Goal: Task Accomplishment & Management: Use online tool/utility

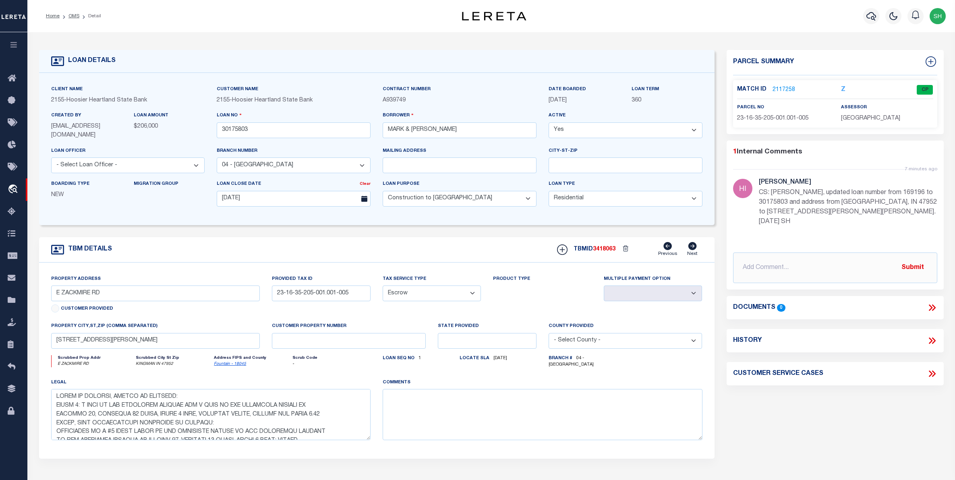
select select "3668"
select select "600"
select select "10"
select select "Escrow"
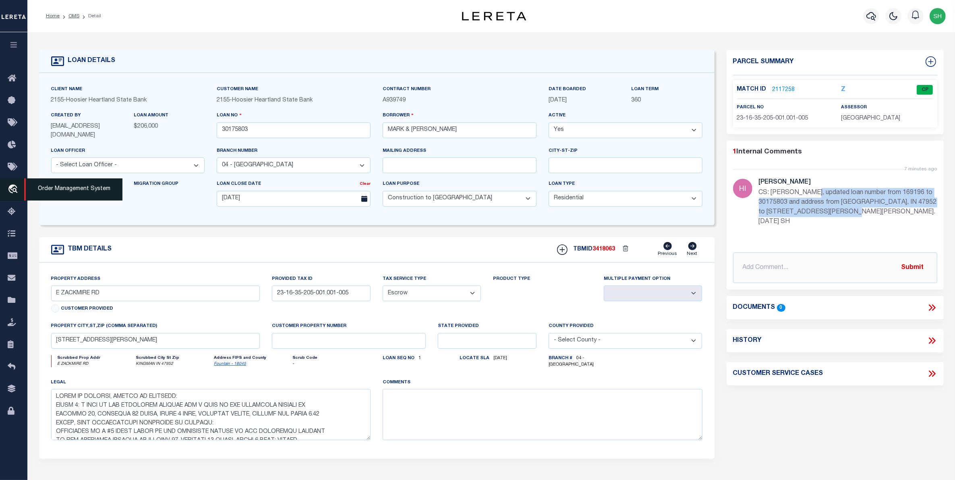
click at [9, 188] on icon "travel_explore" at bounding box center [14, 189] width 13 height 10
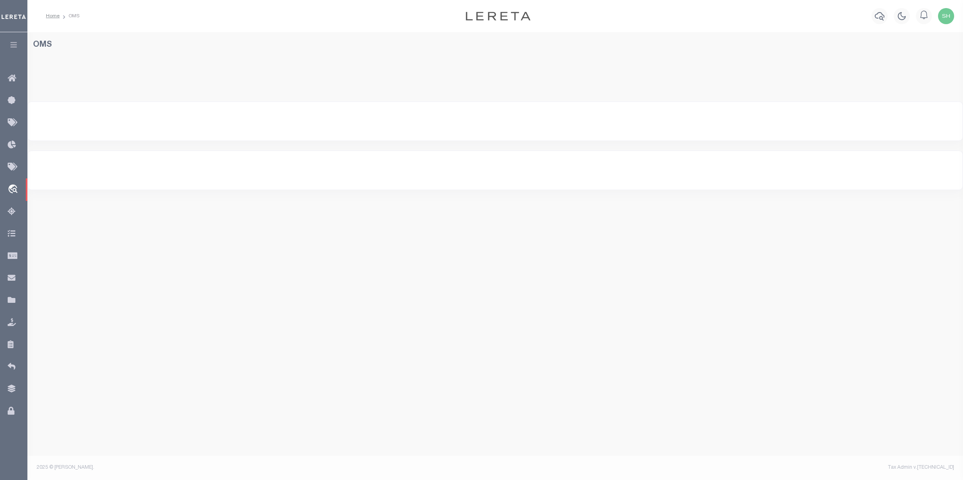
select select "200"
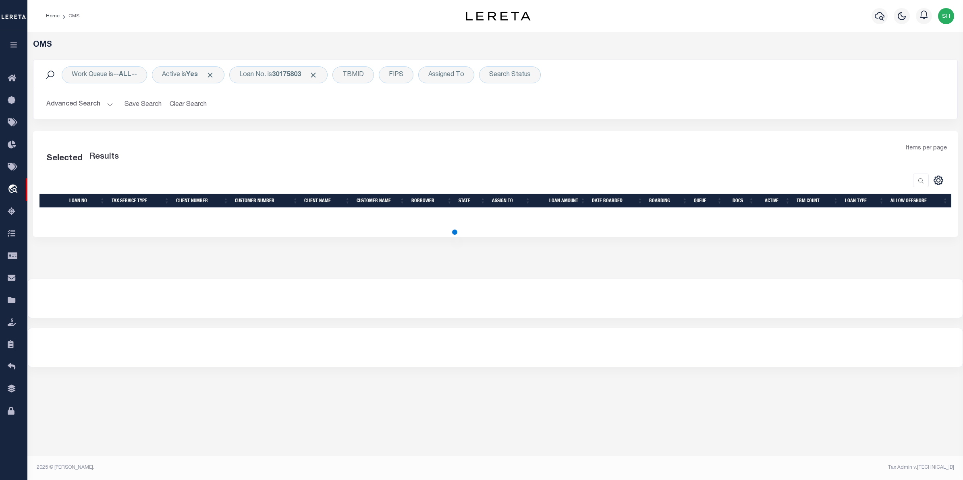
select select "200"
